Goal: Communication & Community: Answer question/provide support

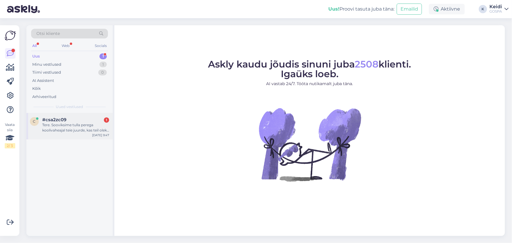
click at [79, 125] on div "Tere. Sooviksime tulla perega koolivaheajal teie juurde, kas teil oleks 19-21.1…" at bounding box center [75, 127] width 67 height 11
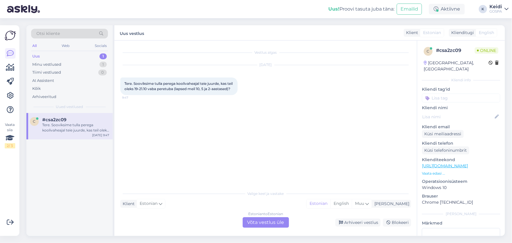
click at [284, 224] on div "Estonian to Estonian Võta vestlus üle" at bounding box center [266, 222] width 46 height 11
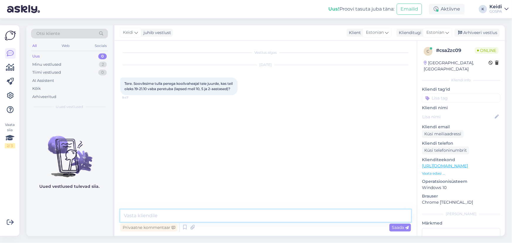
click at [154, 217] on textarea at bounding box center [265, 216] width 291 height 12
type textarea "Tere!"
drag, startPoint x: 146, startPoint y: 216, endPoint x: 112, endPoint y: 220, distance: 34.2
click at [112, 220] on div "Otsi kliente All Web Socials Uus 0 Minu vestlused 2 Tiimi vestlused 0 AI Assist…" at bounding box center [265, 130] width 479 height 211
click at [450, 130] on div "Küsi meiliaadressi" at bounding box center [443, 134] width 42 height 8
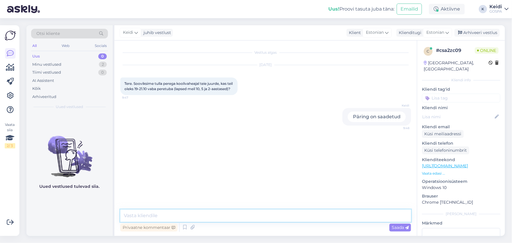
click at [165, 215] on textarea at bounding box center [265, 216] width 291 height 12
click at [136, 217] on textarea "Tere! Palun saatke oma maili aadress ja teen Teile meeleldi pakkumise." at bounding box center [265, 216] width 291 height 12
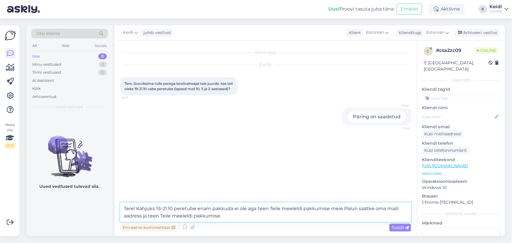
drag, startPoint x: 210, startPoint y: 216, endPoint x: 344, endPoint y: 209, distance: 134.6
click at [344, 209] on textarea "Tere! Kahjuks 19-21.10 peretube enam pakkuda ei ole aga teen Teile meeleldi pak…" at bounding box center [265, 212] width 291 height 19
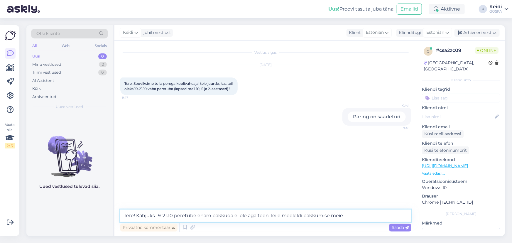
click at [161, 216] on textarea "Tere! Kahjuks 19-21.10 peretube enam pakkuda ei ole aga teen Teile meeleldi pak…" at bounding box center [265, 216] width 291 height 12
click at [353, 217] on textarea "Tere! Kahjuks 19.-21.10 peretube enam pakkuda ei ole aga teen Teile meeleldi pa…" at bounding box center [265, 216] width 291 height 12
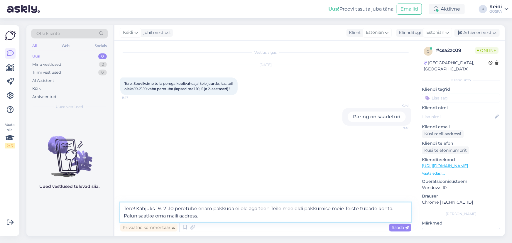
click at [303, 210] on textarea "Tere! Kahjuks 19.-21.10 peretube enam pakkuda ei ole aga teen Teile meeleldi pa…" at bounding box center [265, 212] width 291 height 19
type textarea "Tere! Kahjuks 19.-21.10 peretube enam pakkuda ei ole aga teen Teile meeleldi ma…"
click at [235, 217] on textarea "Tere! Kahjuks 19.-21.10 peretube enam pakkuda ei ole aga teen Teile meeleldi ma…" at bounding box center [265, 212] width 291 height 19
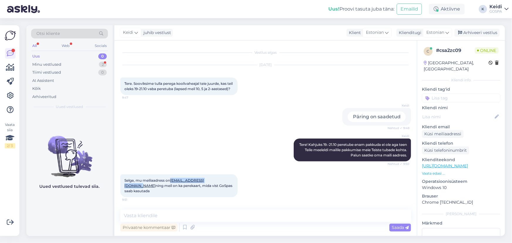
drag, startPoint x: 221, startPoint y: 186, endPoint x: 171, endPoint y: 187, distance: 50.5
click at [171, 187] on span "Selge, mu meiliaadress on [EMAIL_ADDRESS][DOMAIN_NAME] ning meil on ka perekaar…" at bounding box center [178, 185] width 109 height 15
copy span "[EMAIL_ADDRESS][DOMAIN_NAME]"
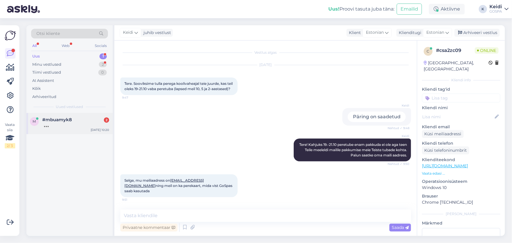
click at [95, 119] on div "#mbuamyk8 2" at bounding box center [75, 119] width 67 height 5
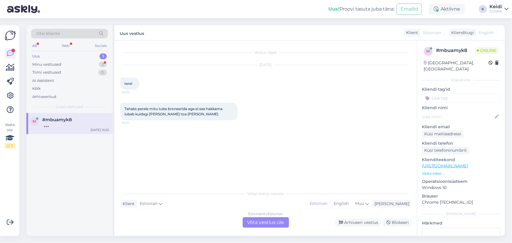
click at [262, 222] on div "Estonian to Estonian Võta vestlus üle" at bounding box center [266, 222] width 46 height 11
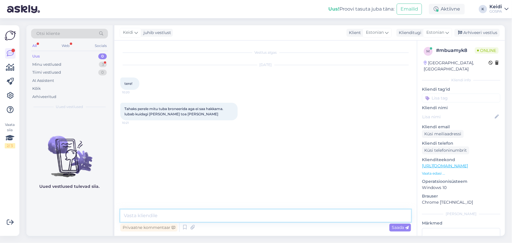
click at [189, 212] on textarea at bounding box center [265, 216] width 291 height 12
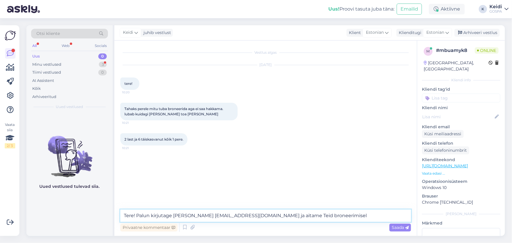
click at [200, 217] on textarea "Tere! Palun kirjutage [PERSON_NAME] [EMAIL_ADDRESS][DOMAIN_NAME] ja aitame Teid…" at bounding box center [265, 216] width 291 height 12
click at [322, 216] on textarea "Tere! Palun kirjutage meile mailile [EMAIL_ADDRESS][DOMAIN_NAME] ja aitame Teid…" at bounding box center [265, 216] width 291 height 12
type textarea "Tere! Palun kirjutage meile mailile [EMAIL_ADDRESS][DOMAIN_NAME] ja aitame Teid…"
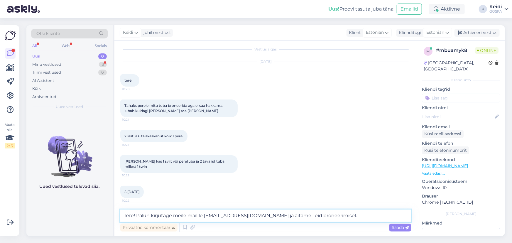
scroll to position [3, 0]
drag, startPoint x: 322, startPoint y: 215, endPoint x: 123, endPoint y: 212, distance: 199.0
click at [123, 212] on textarea "Tere! Palun kirjutage meile mailile [EMAIL_ADDRESS][DOMAIN_NAME] ja aitame Teid…" at bounding box center [265, 216] width 291 height 12
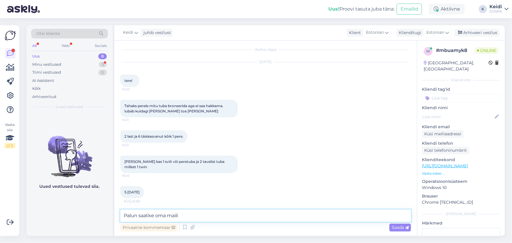
scroll to position [28, 0]
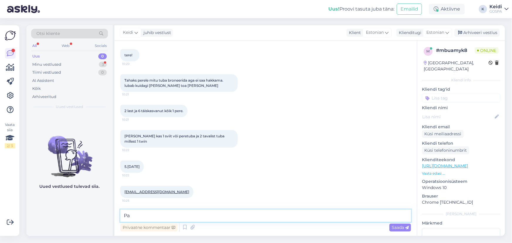
type textarea "P"
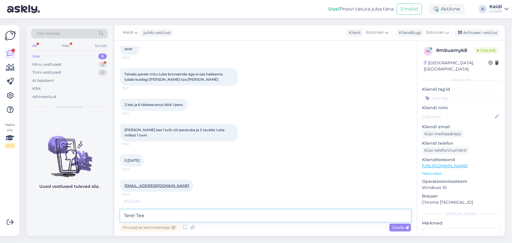
scroll to position [54, 0]
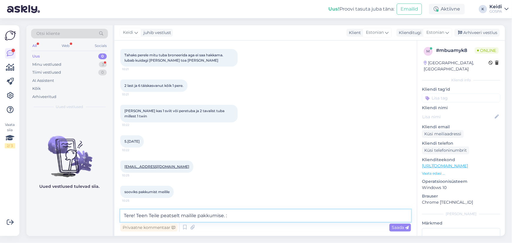
type textarea "Tere! Teen Teile peatselt mailile pakkumise. :)"
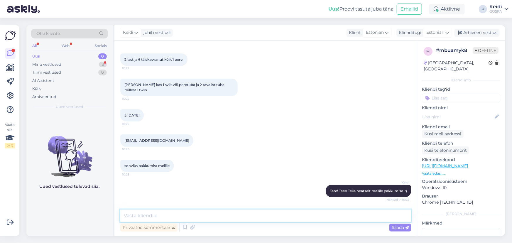
scroll to position [104, 0]
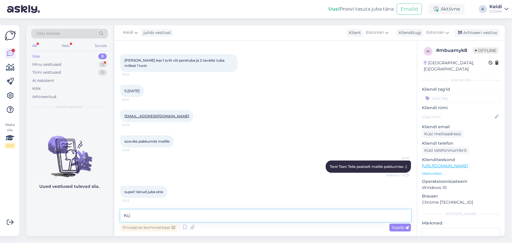
type textarea "K"
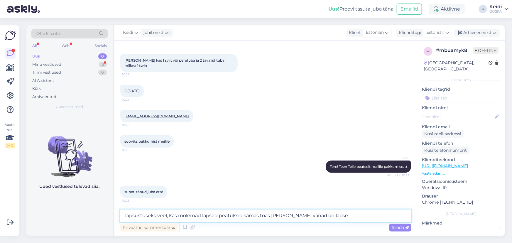
type textarea "Täpsustuseks veel, kas mõlemad lapsed peatuksid samas toas [PERSON_NAME] vanad …"
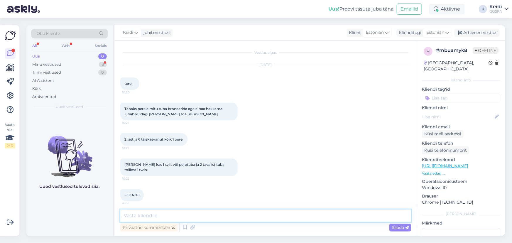
scroll to position [135, 0]
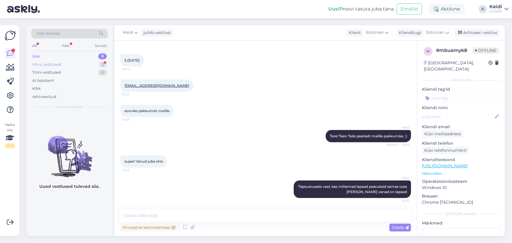
click at [71, 64] on div "Minu vestlused 3" at bounding box center [69, 64] width 77 height 8
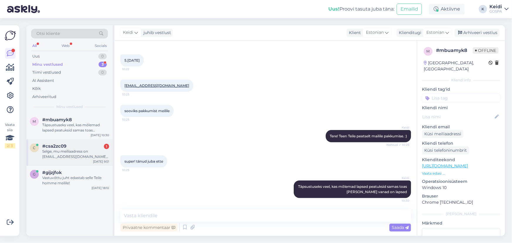
click at [68, 149] on div "Selge, mu meiliaadress on [EMAIL_ADDRESS][DOMAIN_NAME] ning meil on ka perekaar…" at bounding box center [75, 154] width 67 height 11
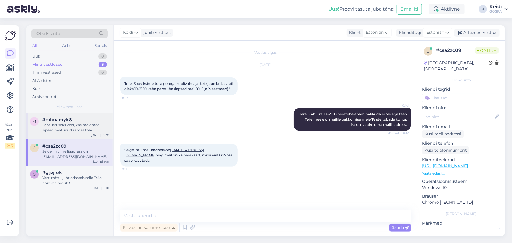
click at [66, 126] on div "Täpsustuseks veel, kas mõlemad lapsed peatuksid samas toas [PERSON_NAME] vanad …" at bounding box center [75, 127] width 67 height 11
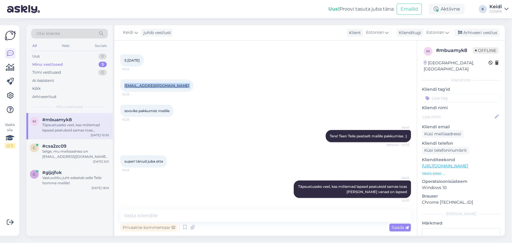
drag, startPoint x: 166, startPoint y: 86, endPoint x: 122, endPoint y: 88, distance: 43.2
click at [122, 88] on div "[EMAIL_ADDRESS][DOMAIN_NAME] 10:25" at bounding box center [156, 86] width 73 height 12
copy div "[EMAIL_ADDRESS][DOMAIN_NAME] 10:25"
click at [77, 144] on div "#csa2zc09" at bounding box center [75, 146] width 67 height 5
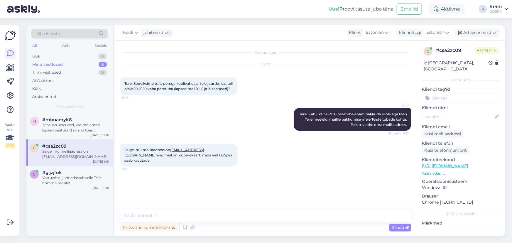
scroll to position [0, 0]
click at [71, 129] on div "Täpsustuseks veel, kas mõlemad lapsed peatuksid samas toas [PERSON_NAME] vanad …" at bounding box center [75, 127] width 67 height 11
